Goal: Task Accomplishment & Management: Complete application form

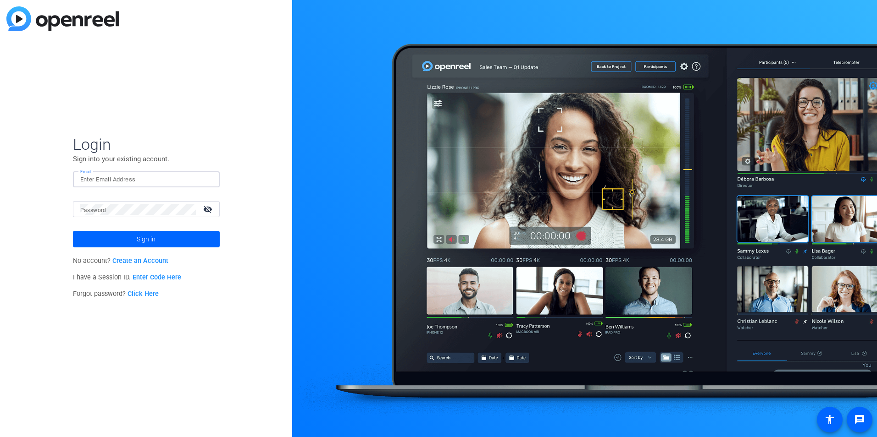
click at [149, 182] on input "Email" at bounding box center [146, 179] width 132 height 11
type input "sierra.weinstein@bsci.com"
click at [135, 261] on link "Create an Account" at bounding box center [140, 261] width 56 height 8
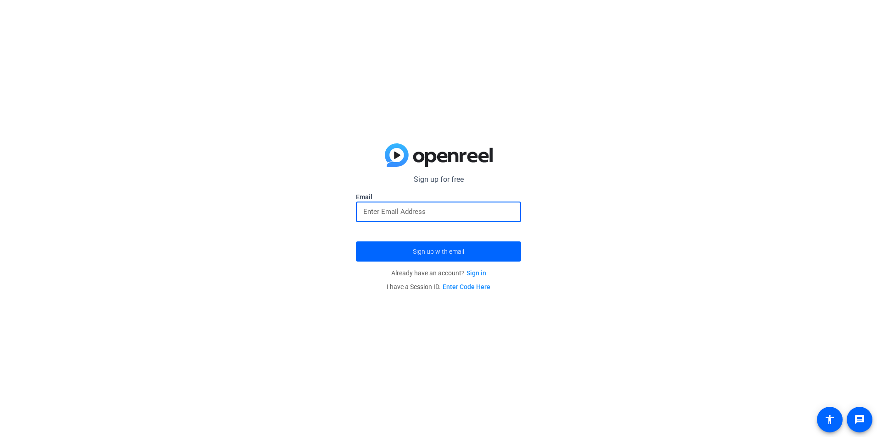
click at [391, 214] on input "email" at bounding box center [438, 211] width 150 height 11
type input "sierra.weinstein@bsci.com"
click at [395, 257] on span "submit" at bounding box center [438, 252] width 165 height 22
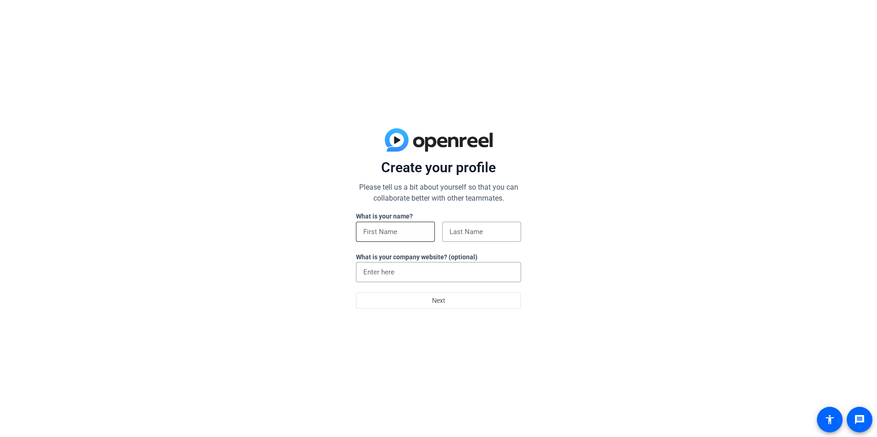
click at [416, 233] on input at bounding box center [395, 231] width 64 height 11
type input "Sierra"
type input "Weinstein"
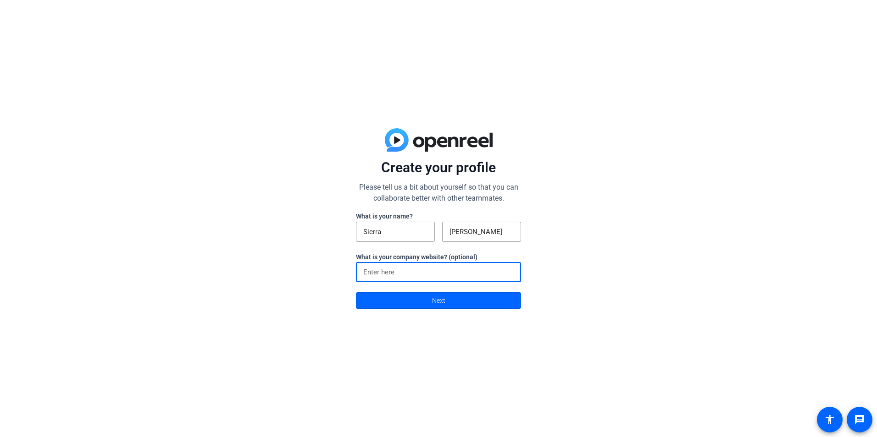
click at [397, 271] on input at bounding box center [438, 272] width 150 height 11
type input "boston scientific"
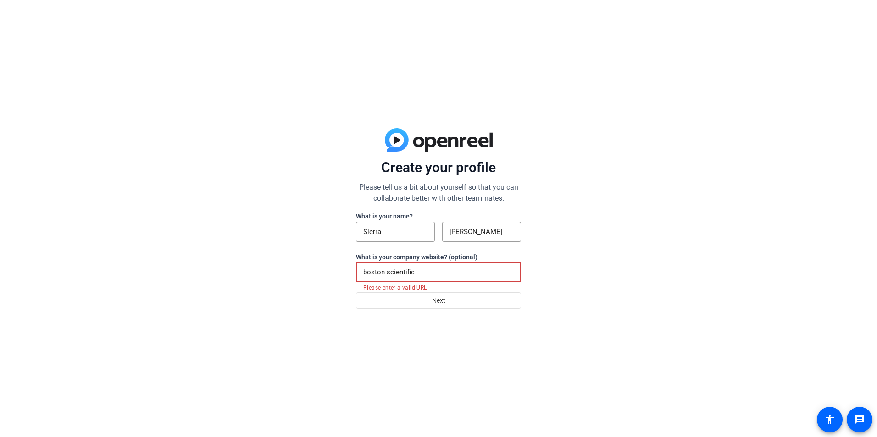
drag, startPoint x: 428, startPoint y: 273, endPoint x: 346, endPoint y: 279, distance: 82.7
click at [346, 279] on div "Create your profile Please tell us a bit about yourself so that you can collabo…" at bounding box center [438, 218] width 877 height 437
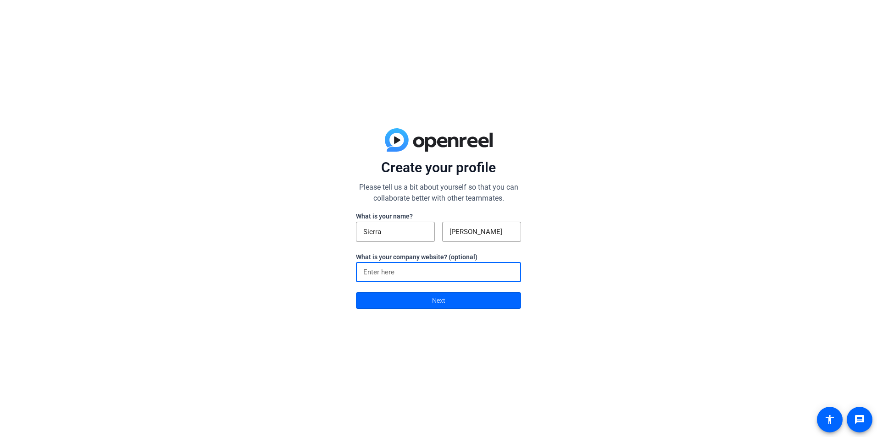
paste input "https://www.bostonscientific.com/en-US/home.html"
type input "https://www.bostonscientific.com/en-US/home.html"
click at [434, 303] on span "Next" at bounding box center [438, 300] width 13 height 17
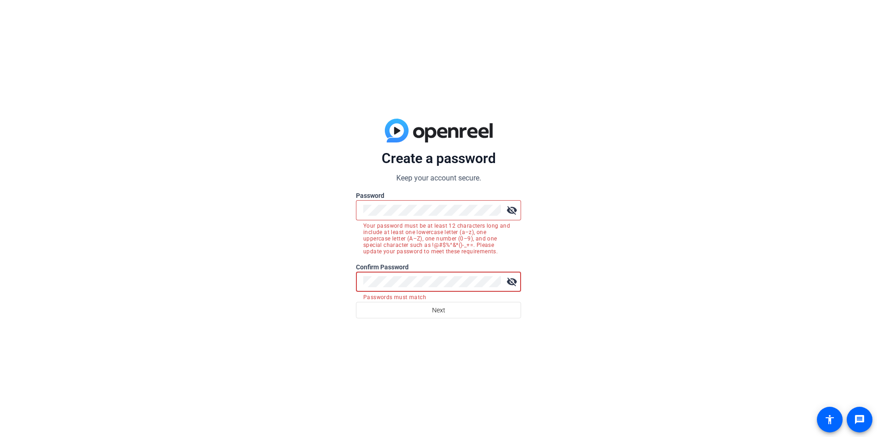
click at [356, 302] on button "Next" at bounding box center [438, 310] width 165 height 17
click at [463, 312] on span at bounding box center [438, 310] width 164 height 22
click at [345, 210] on div "Create a password Keep your account secure. Password visibility_off Your passwo…" at bounding box center [438, 218] width 877 height 437
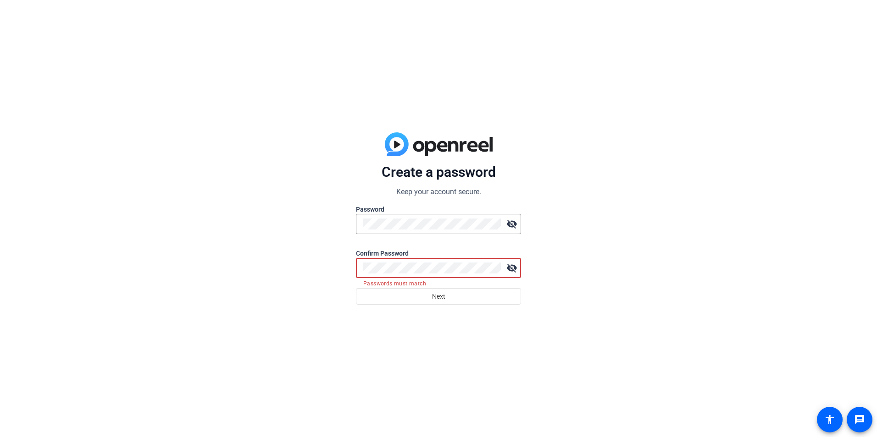
click at [319, 268] on div "Create a password Keep your account secure. Password visibility_off Confirm Pas…" at bounding box center [438, 218] width 877 height 437
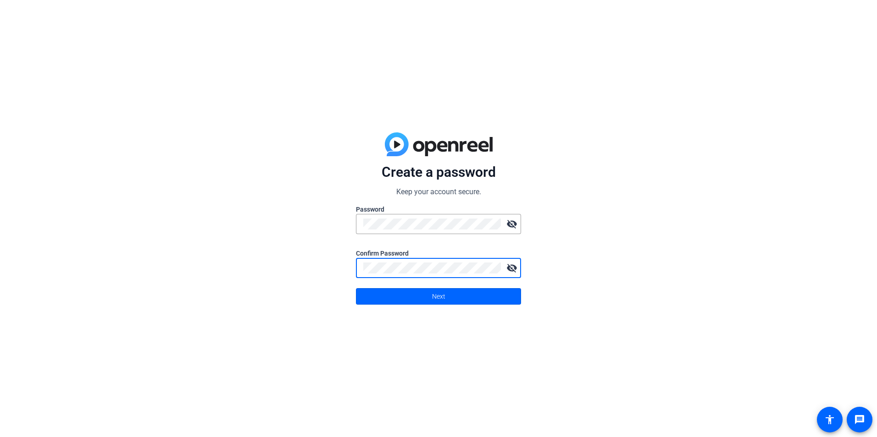
click button "Next" at bounding box center [438, 296] width 165 height 17
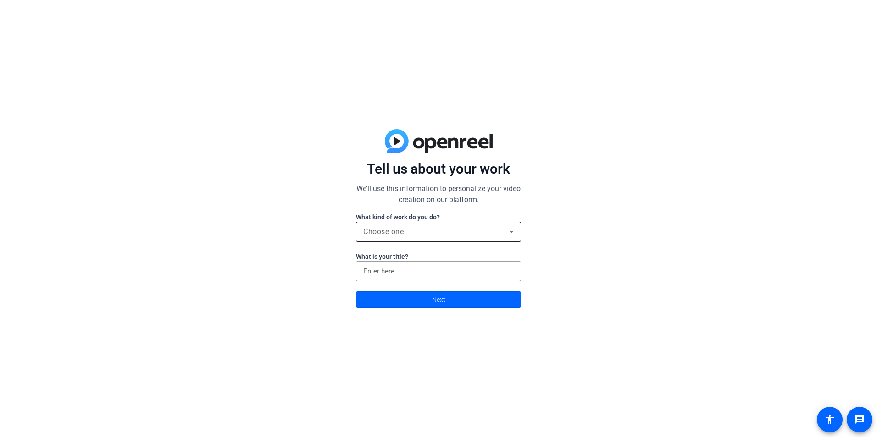
click at [395, 225] on div "Choose one" at bounding box center [438, 232] width 150 height 20
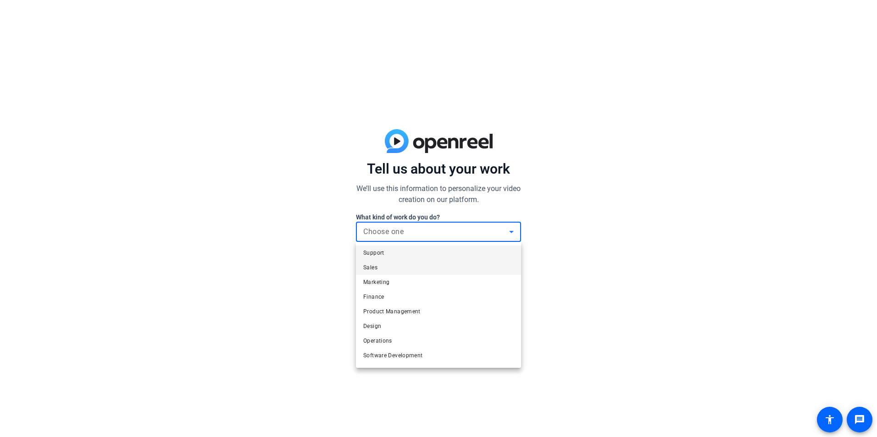
click at [400, 272] on mat-option "Sales" at bounding box center [438, 267] width 165 height 15
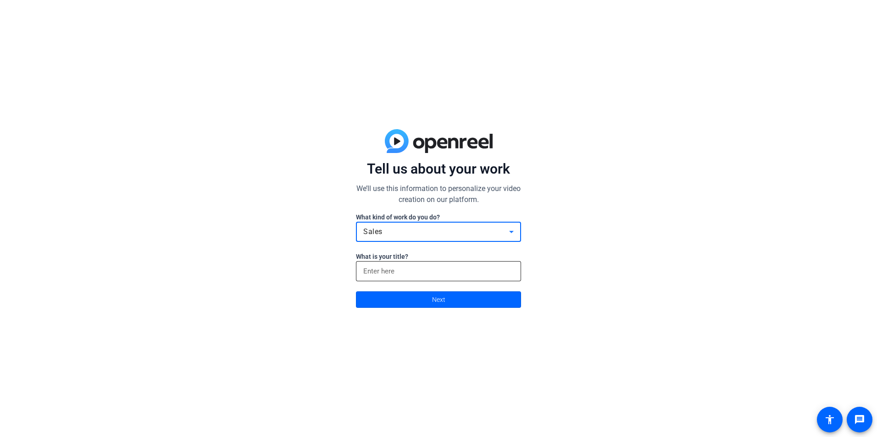
click at [395, 270] on input at bounding box center [438, 271] width 150 height 11
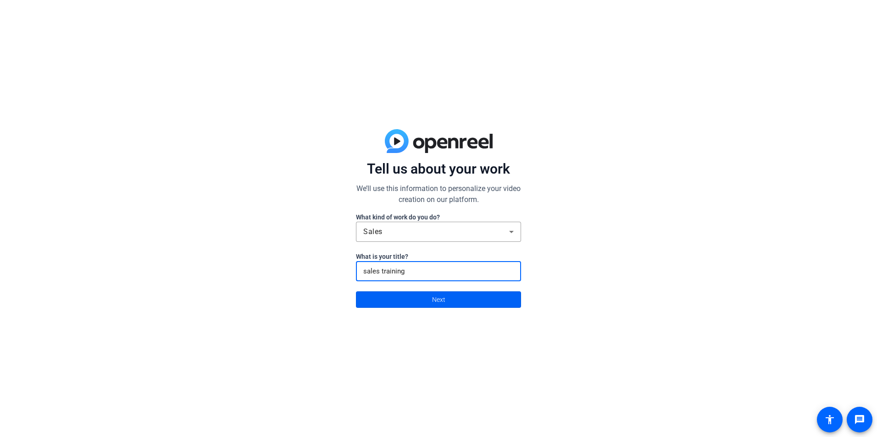
type input "sales training"
click at [407, 301] on span at bounding box center [438, 300] width 164 height 22
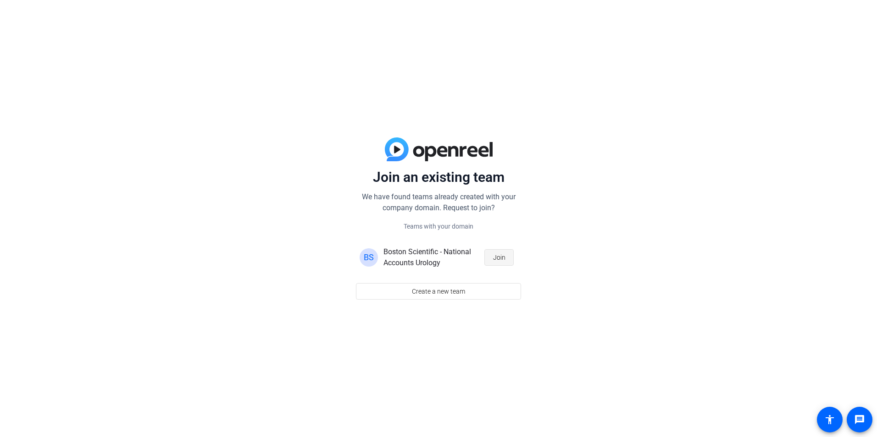
click at [501, 257] on span "Join" at bounding box center [499, 257] width 12 height 17
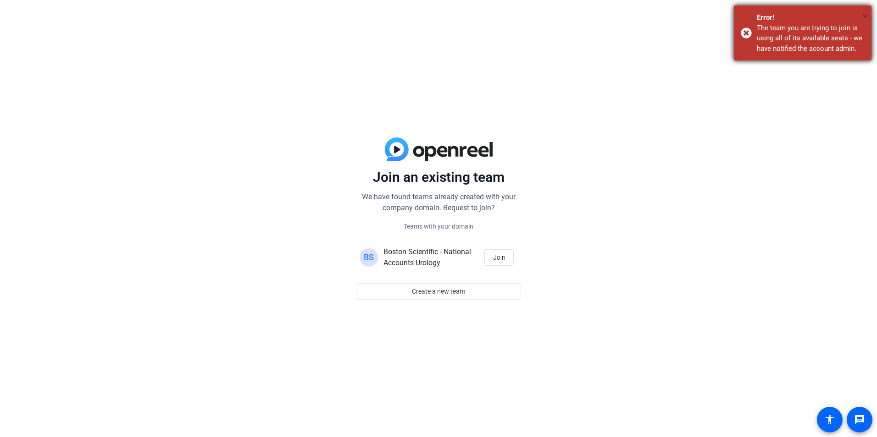
click at [863, 15] on span "×" at bounding box center [864, 16] width 5 height 11
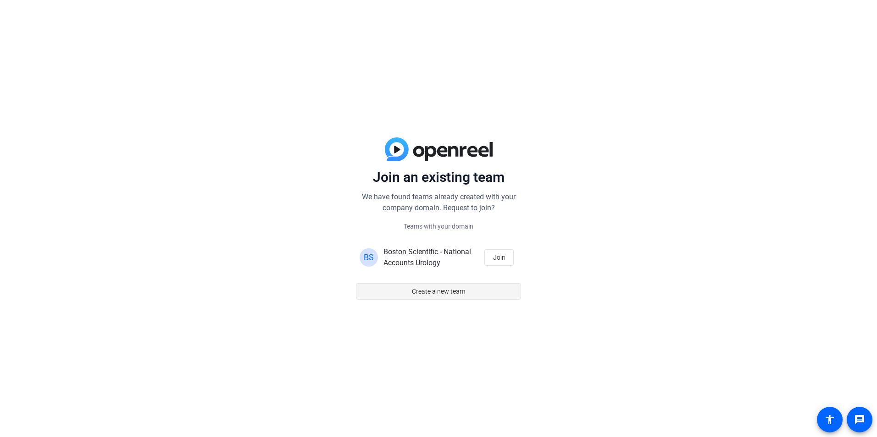
click at [420, 290] on span "Create a new team" at bounding box center [438, 291] width 53 height 17
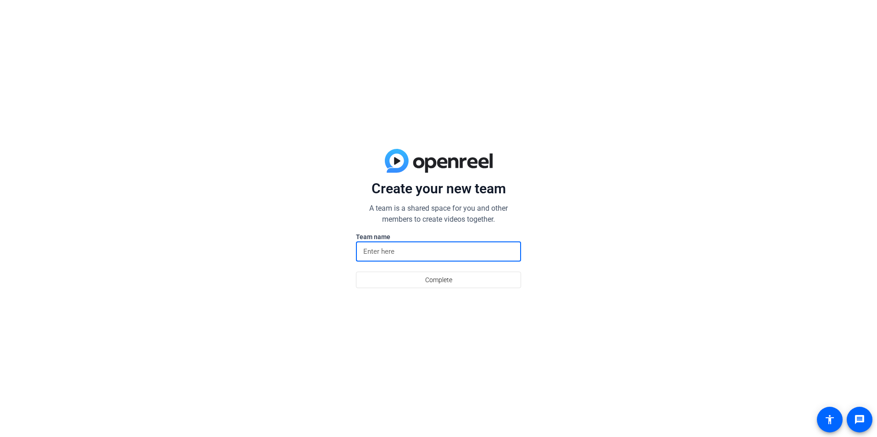
click at [409, 251] on input at bounding box center [438, 251] width 150 height 11
type input "sales training"
click at [445, 278] on span "Complete" at bounding box center [438, 279] width 27 height 17
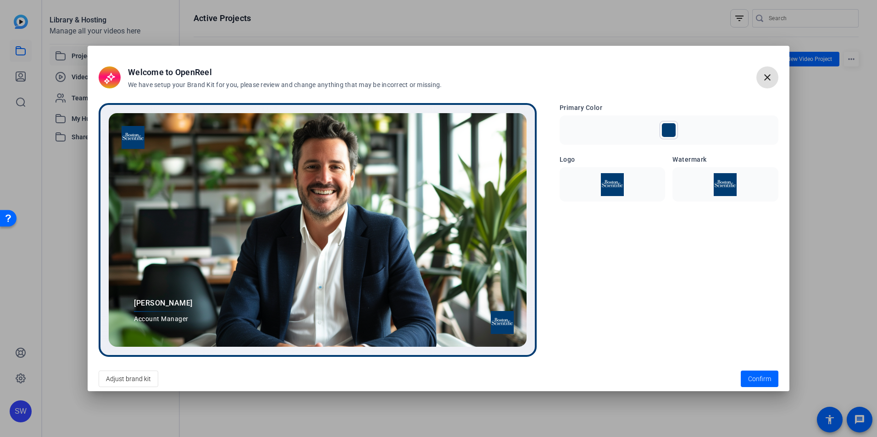
click at [622, 186] on img at bounding box center [612, 184] width 95 height 23
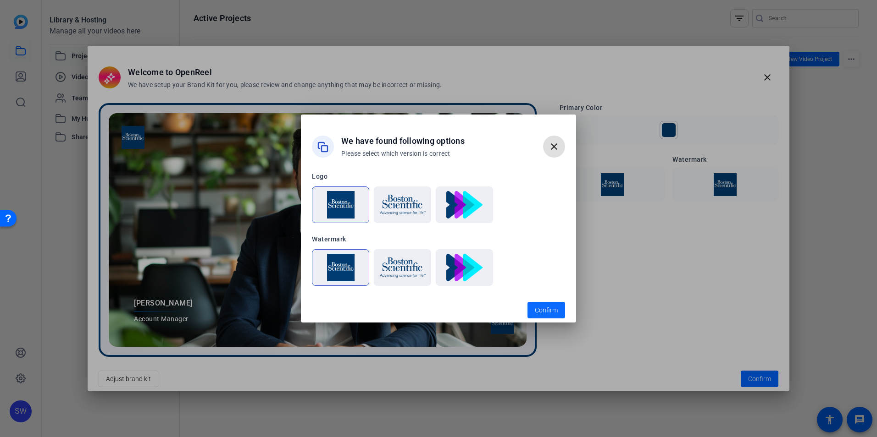
click at [555, 308] on span "Confirm" at bounding box center [546, 311] width 23 height 10
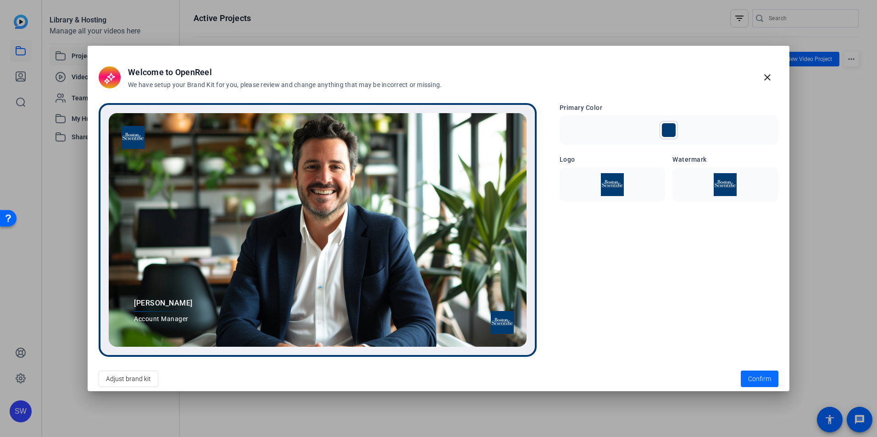
click at [759, 378] on span "Confirm" at bounding box center [759, 380] width 23 height 10
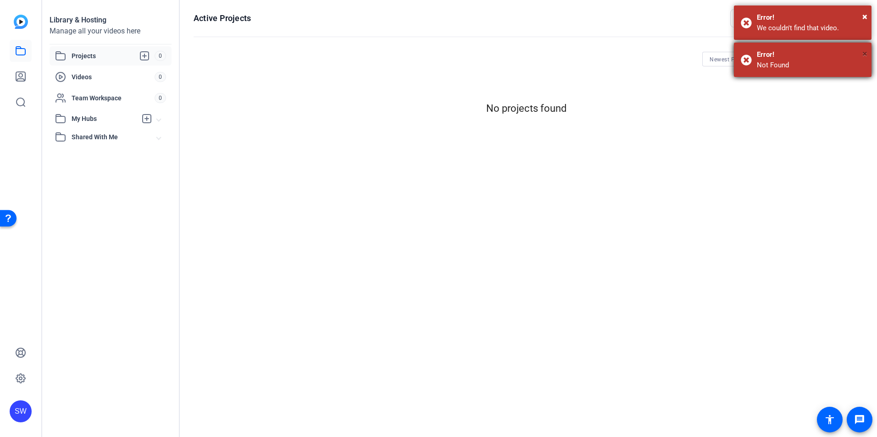
click at [864, 54] on div "Active Projects filter_list Newest First add New Video Project more_horiz No pr…" at bounding box center [526, 218] width 692 height 437
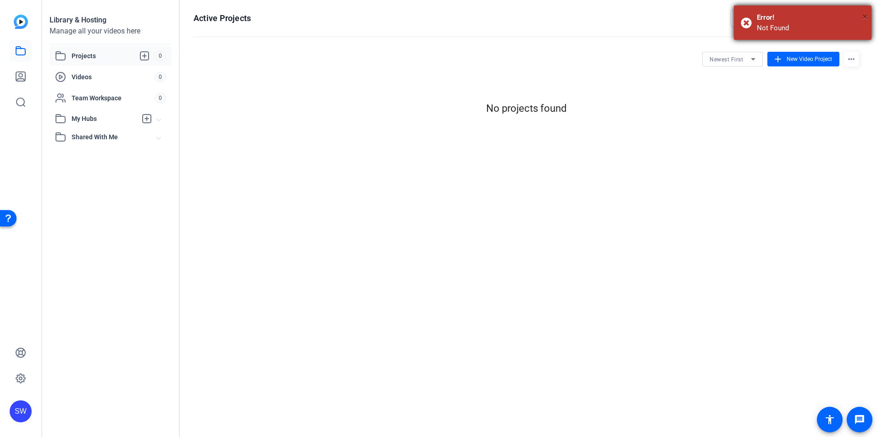
click at [864, 14] on span "×" at bounding box center [864, 16] width 5 height 11
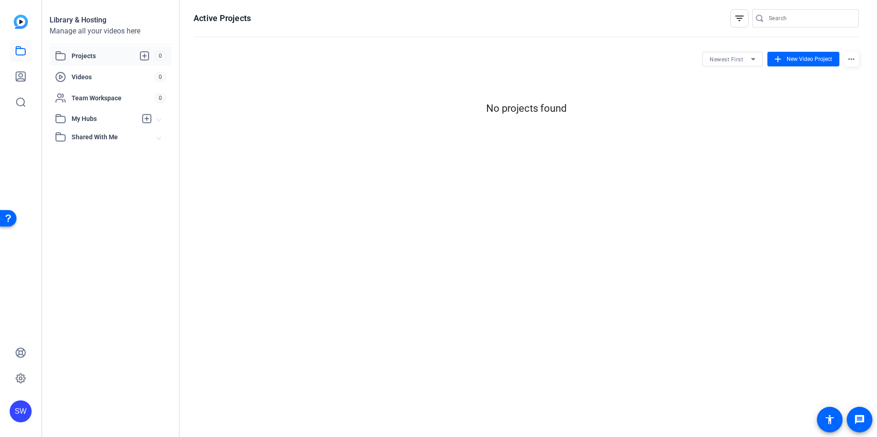
click at [97, 133] on span "Shared With Me" at bounding box center [114, 137] width 85 height 10
click at [126, 18] on div "Library & Hosting" at bounding box center [111, 20] width 122 height 11
click at [21, 73] on icon at bounding box center [20, 76] width 9 height 9
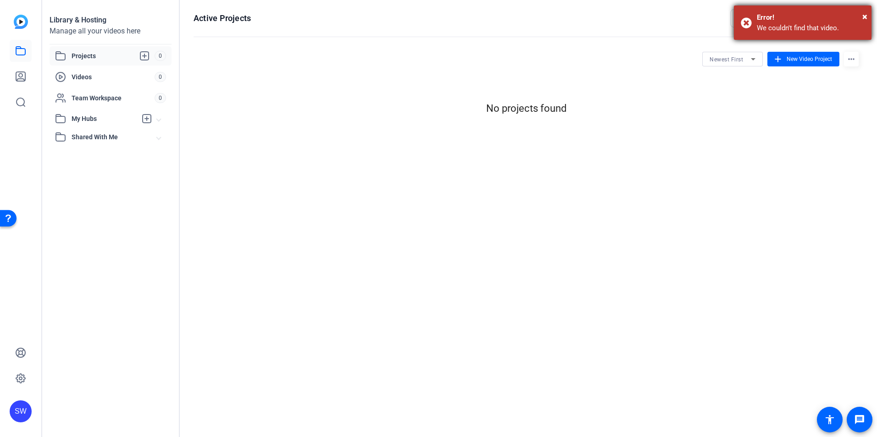
click at [867, 16] on div "× Error! We couldn't find that video." at bounding box center [802, 23] width 138 height 34
